Goal: Navigation & Orientation: Find specific page/section

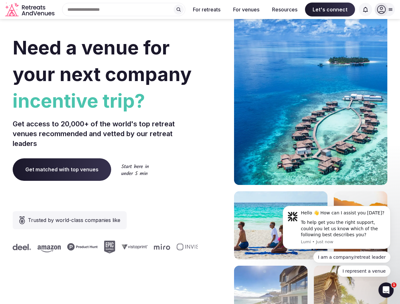
click at [200, 152] on div "Need a venue for your next company incentive trip? Get access to 20,000+ of the…" at bounding box center [200, 190] width 375 height 382
click at [124, 10] on div "Search Popular Destinations [GEOGRAPHIC_DATA], [GEOGRAPHIC_DATA] [GEOGRAPHIC_DA…" at bounding box center [121, 9] width 128 height 13
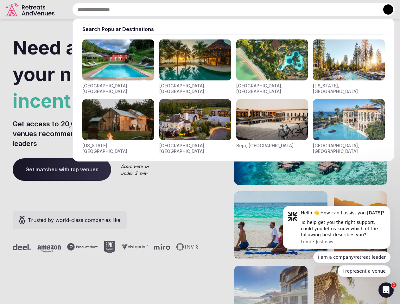
click at [179, 10] on input "text" at bounding box center [233, 9] width 323 height 13
click at [207, 10] on input "text" at bounding box center [233, 9] width 323 height 13
click at [246, 10] on input "text" at bounding box center [233, 9] width 323 height 13
click at [285, 10] on input "text" at bounding box center [233, 9] width 323 height 13
click at [330, 10] on input "text" at bounding box center [233, 9] width 323 height 13
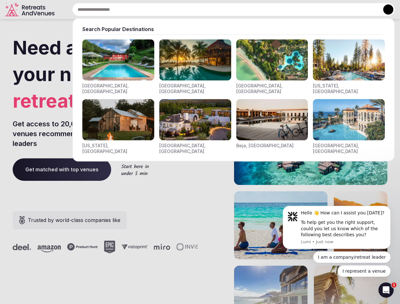
click at [366, 10] on input "text" at bounding box center [233, 9] width 323 height 13
